Goal: Task Accomplishment & Management: Complete application form

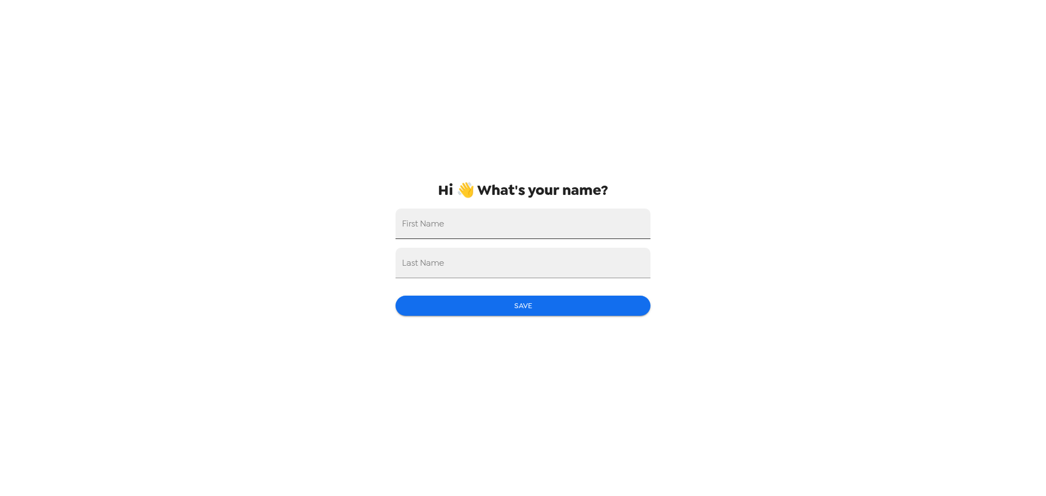
click at [517, 214] on input "First Name" at bounding box center [522, 224] width 255 height 31
type input "Imani"
type input "Kerr"
click at [508, 300] on button "Save" at bounding box center [522, 306] width 255 height 20
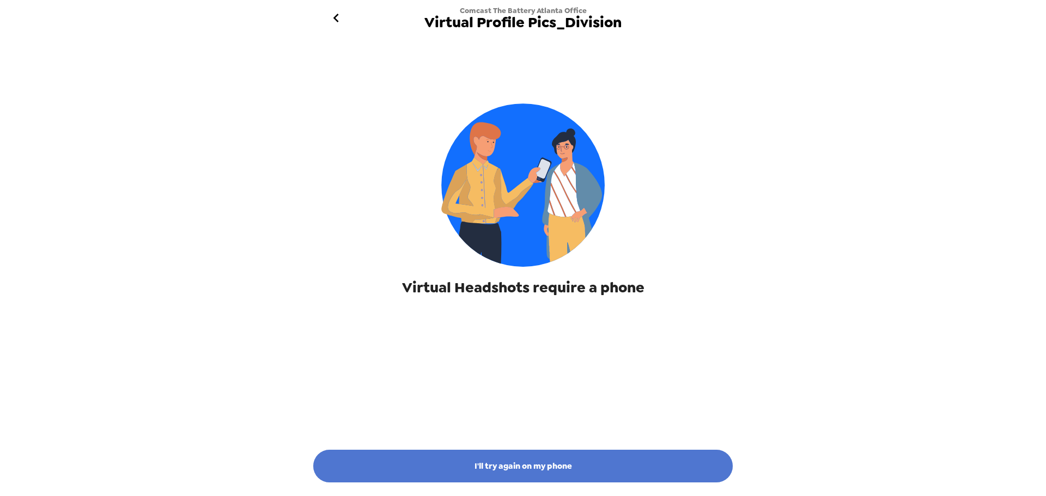
click at [617, 472] on button "I'll try again on my phone" at bounding box center [522, 466] width 419 height 33
